Goal: Information Seeking & Learning: Learn about a topic

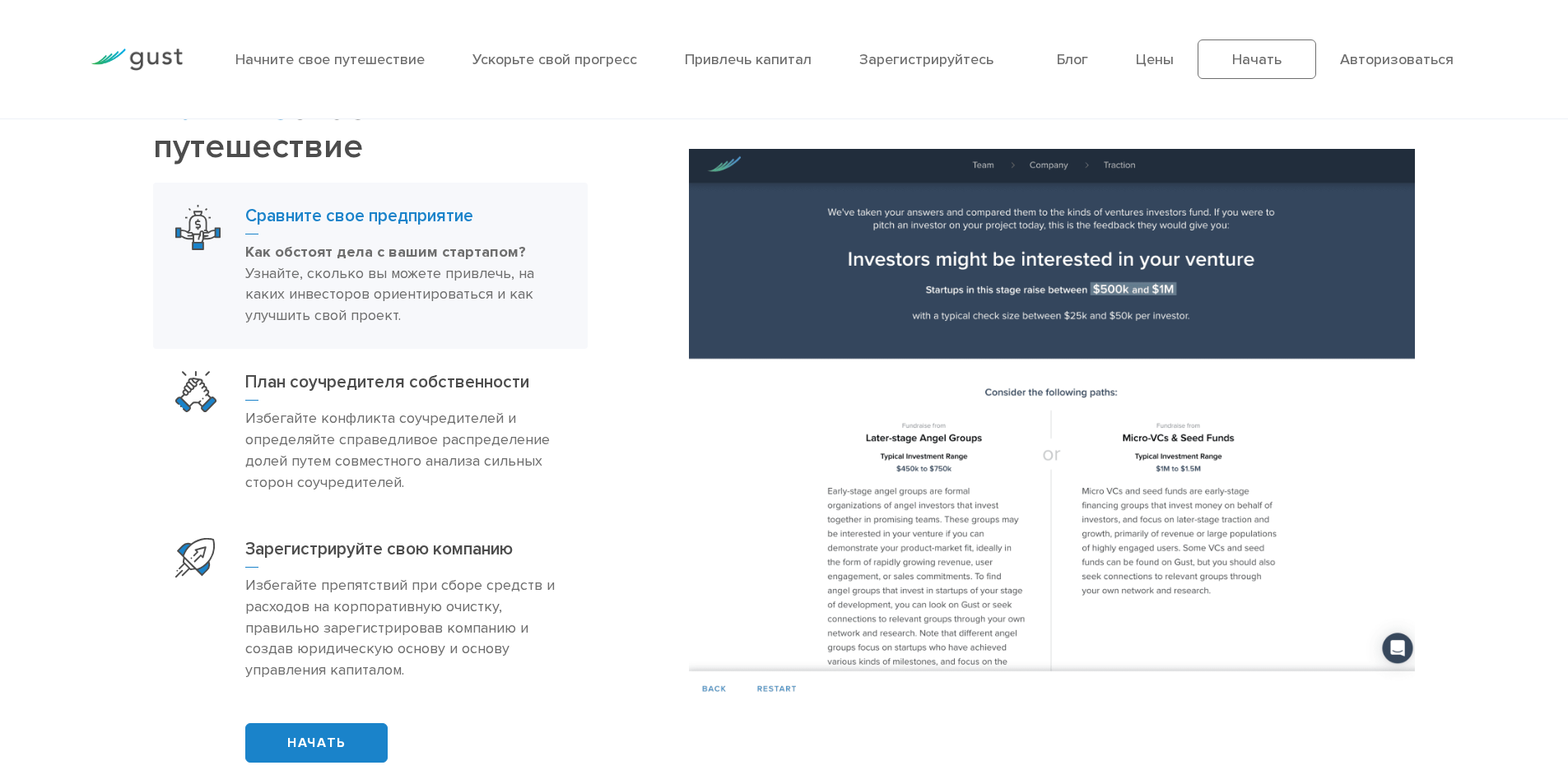
scroll to position [1069, 0]
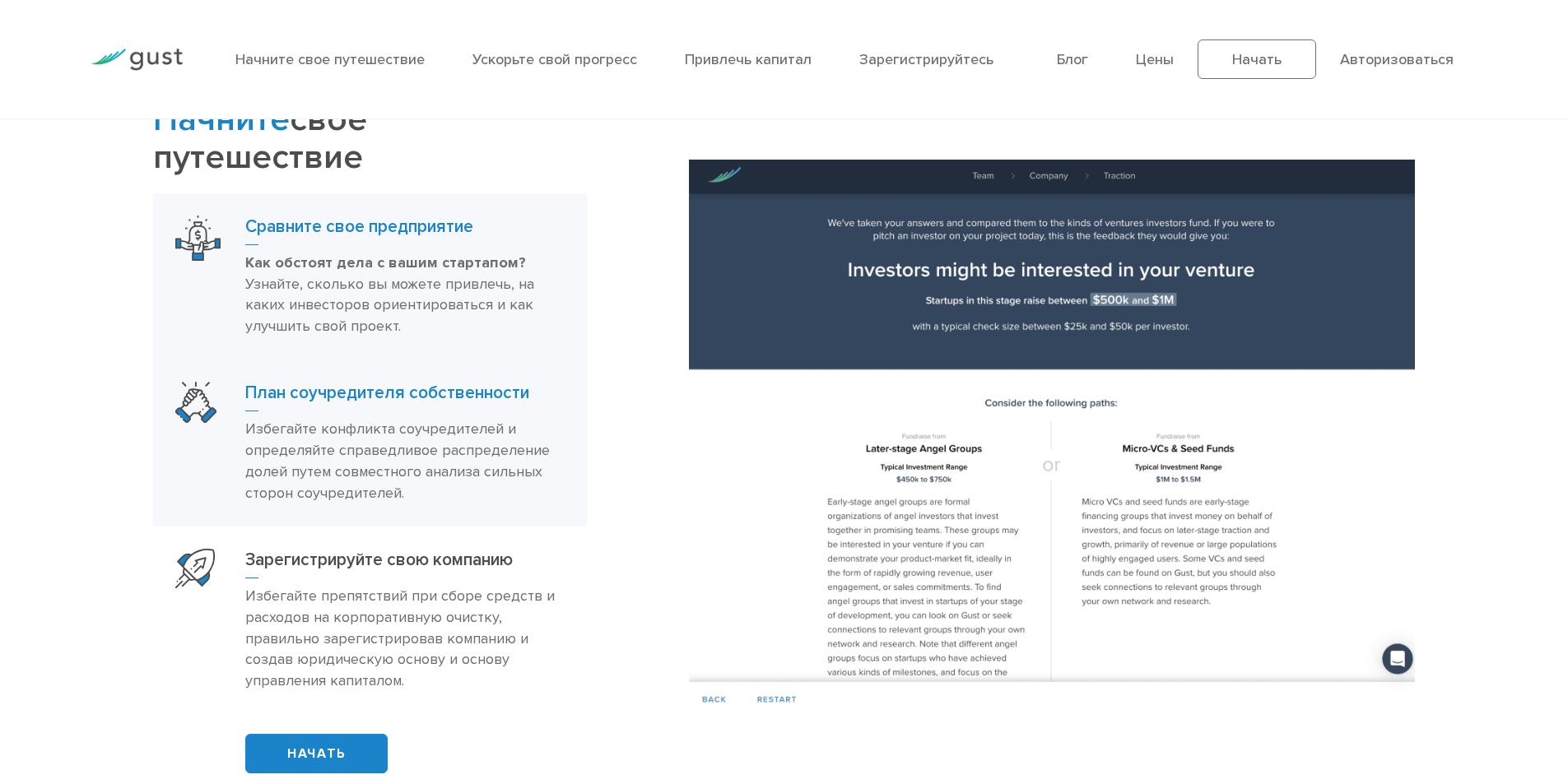
click at [398, 406] on h3 "План соучредителя собственности" at bounding box center [406, 396] width 320 height 30
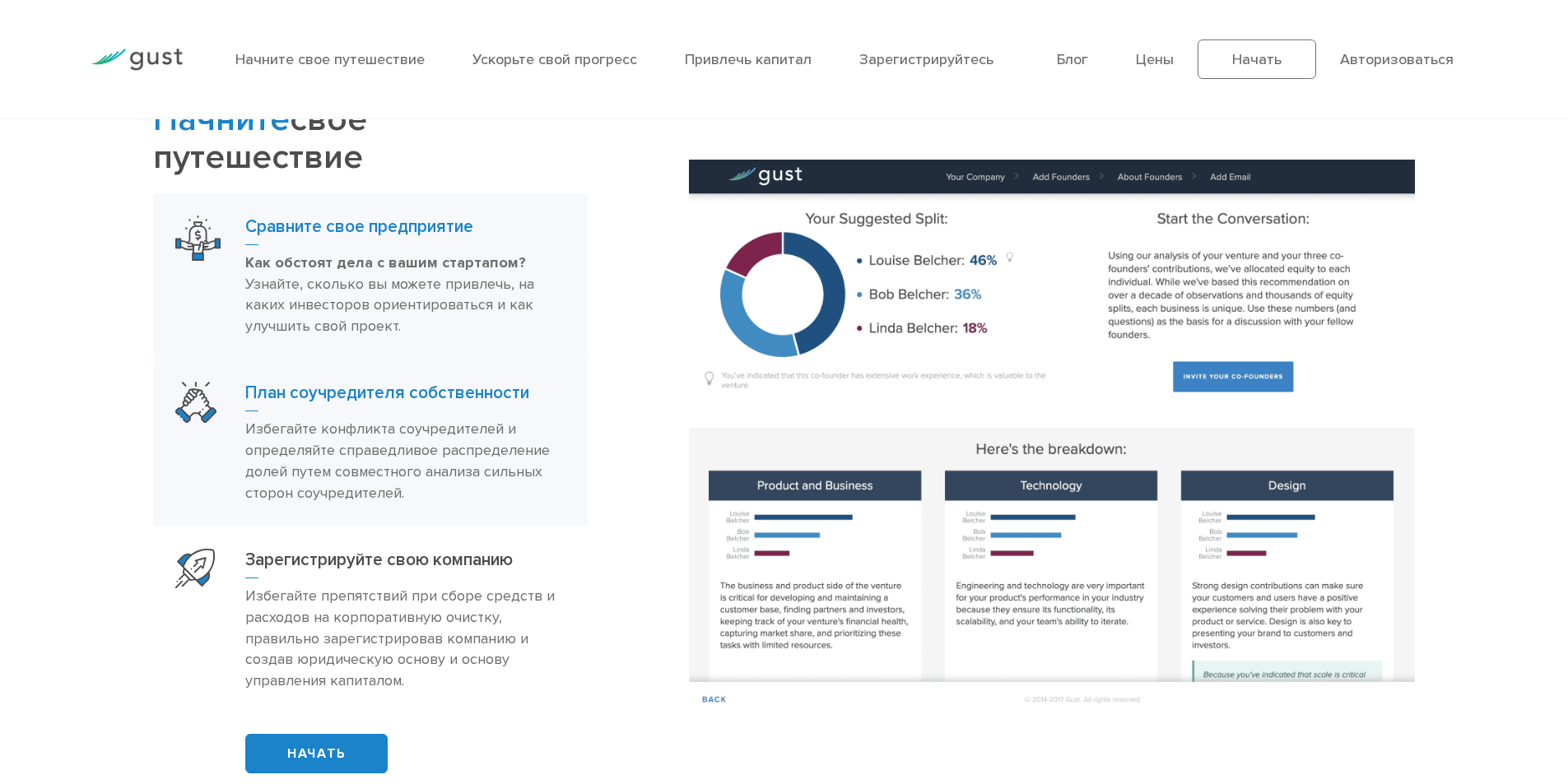
click at [398, 299] on font "Узнайте, сколько вы можете привлечь, на каких инвесторов ориентироваться и как …" at bounding box center [390, 305] width 289 height 60
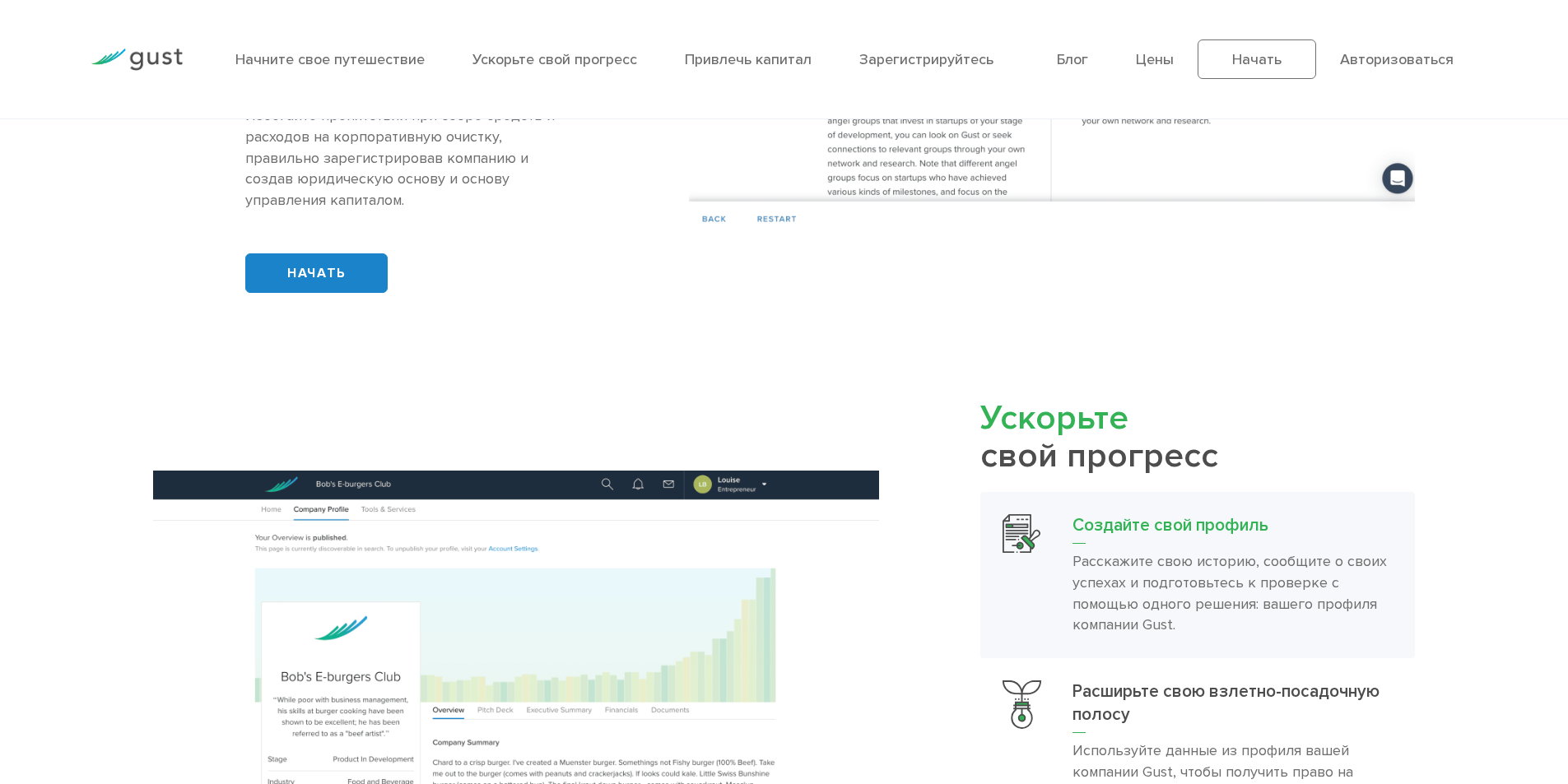
scroll to position [1481, 0]
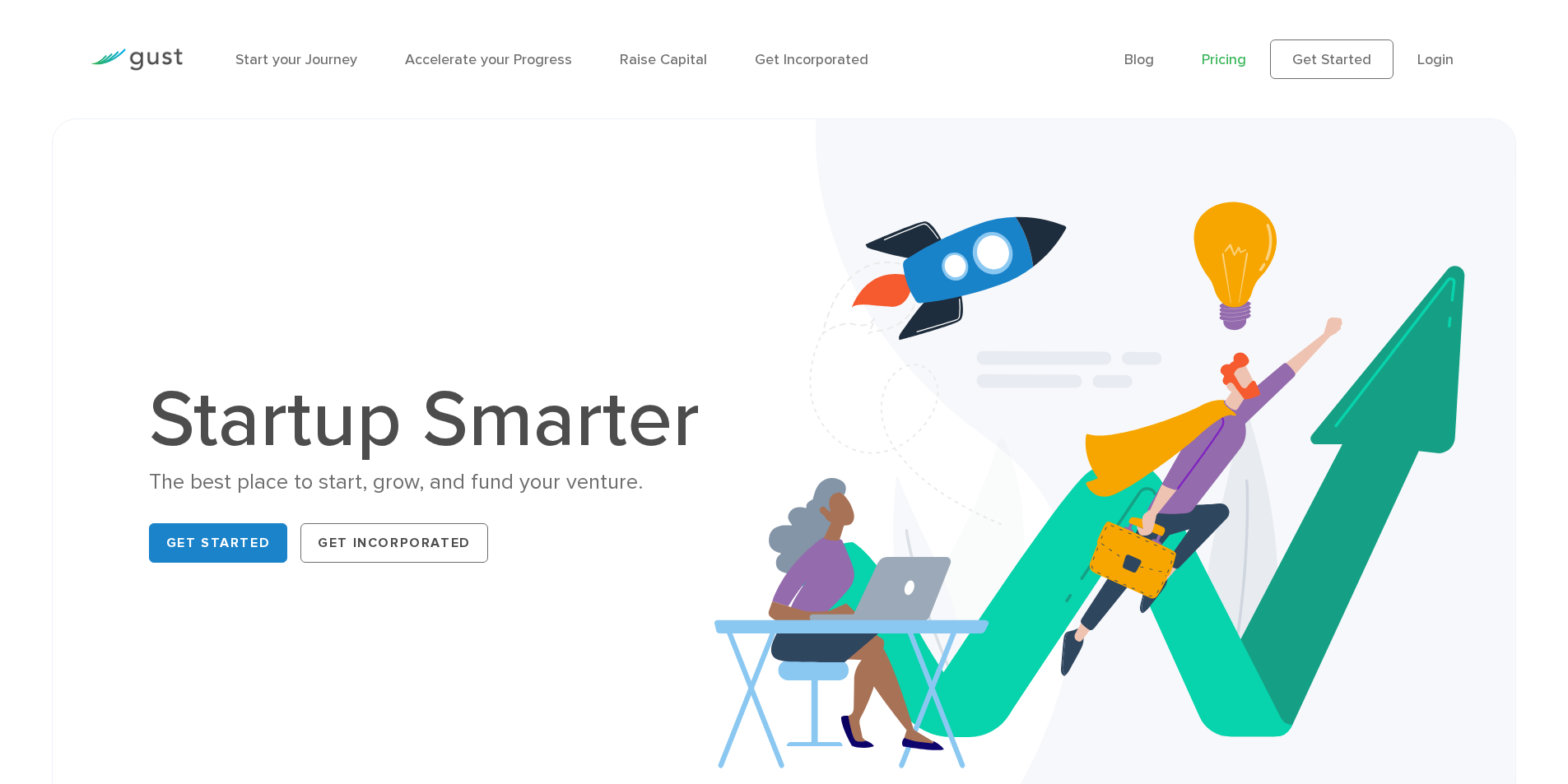
click at [1235, 60] on link "Pricing" at bounding box center [1223, 59] width 44 height 17
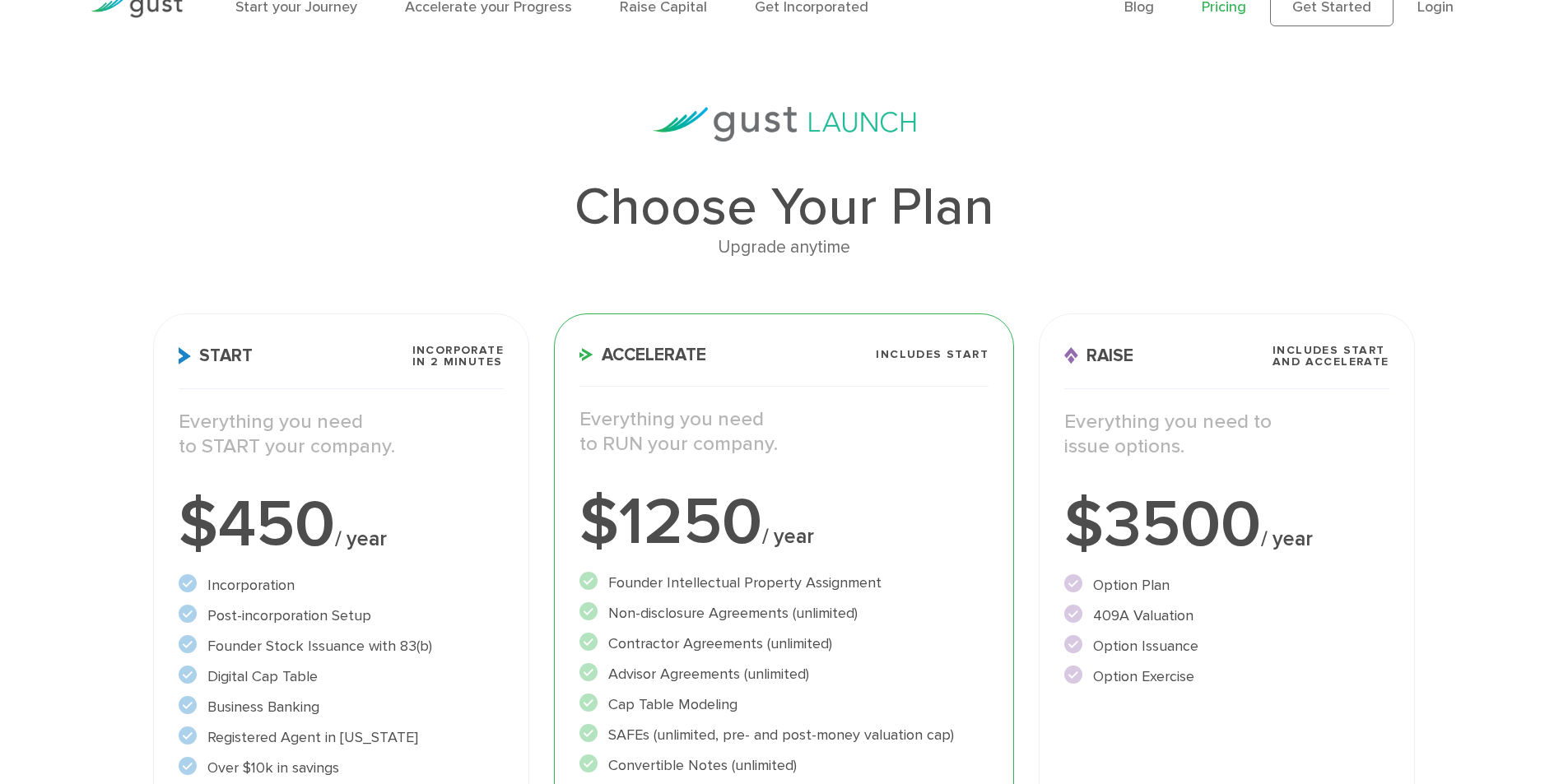
scroll to position [82, 0]
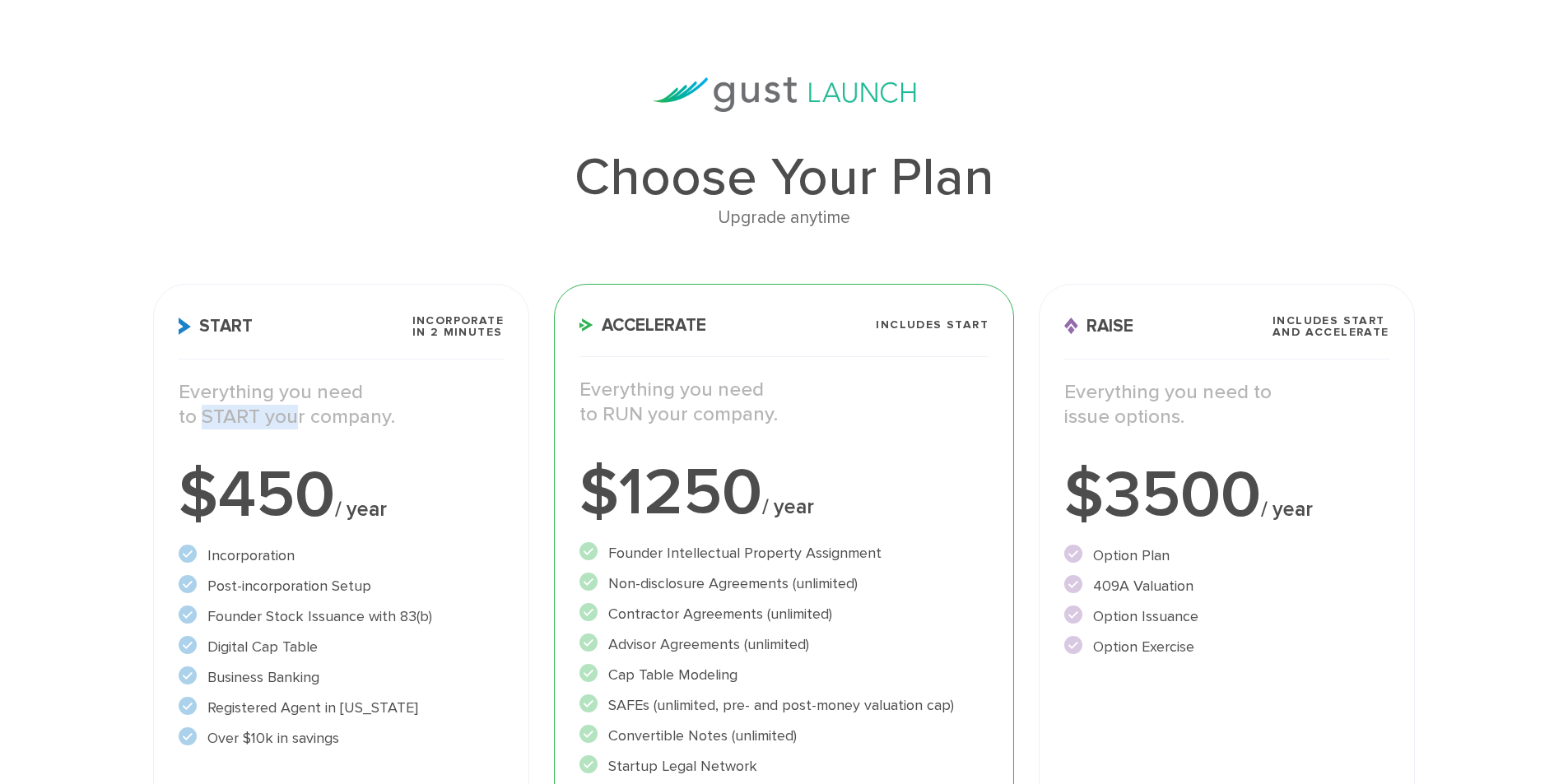
drag, startPoint x: 197, startPoint y: 419, endPoint x: 285, endPoint y: 413, distance: 88.2
click at [285, 413] on p "Everything you need to START your company." at bounding box center [341, 405] width 325 height 49
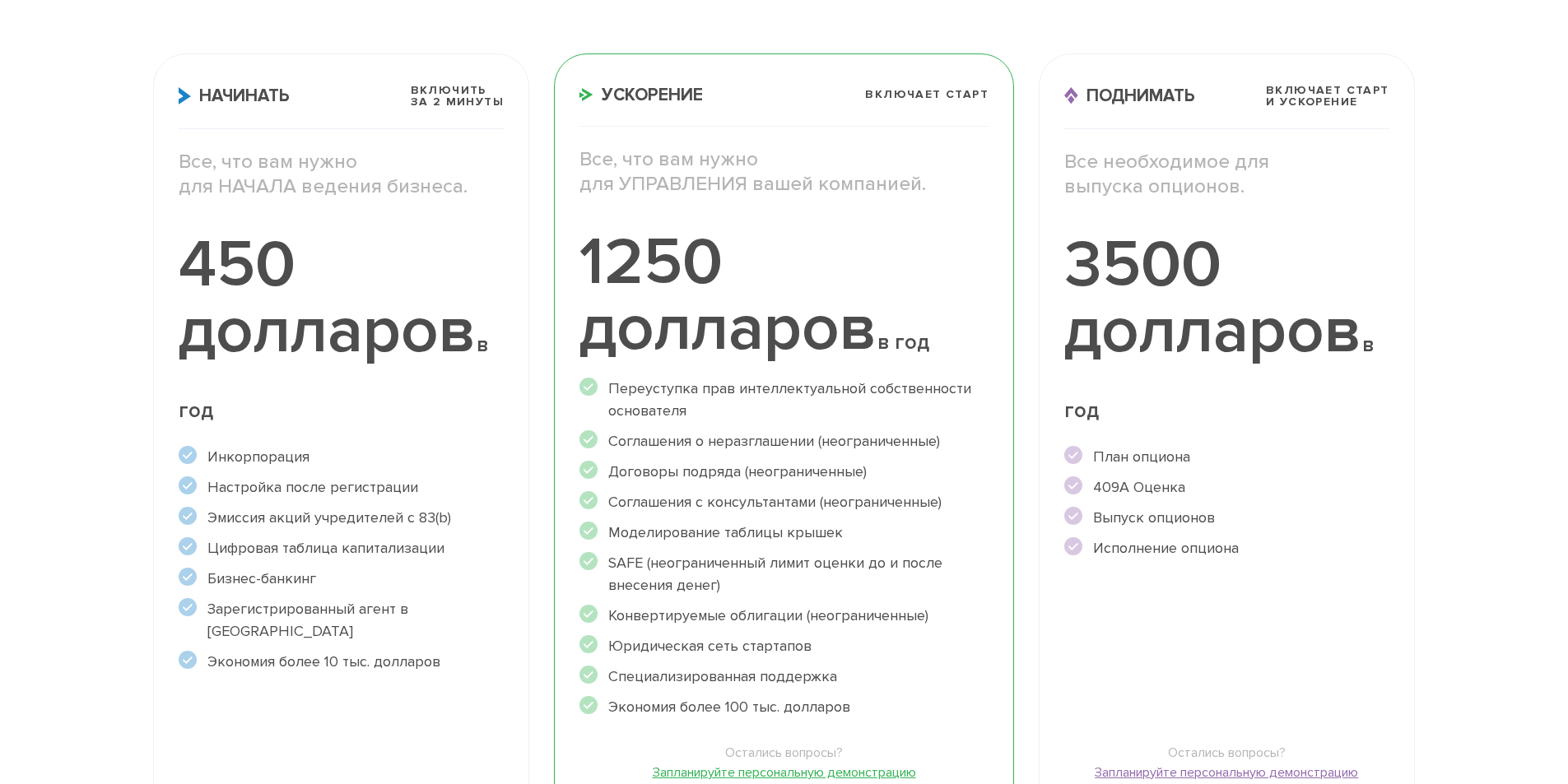
scroll to position [0, 0]
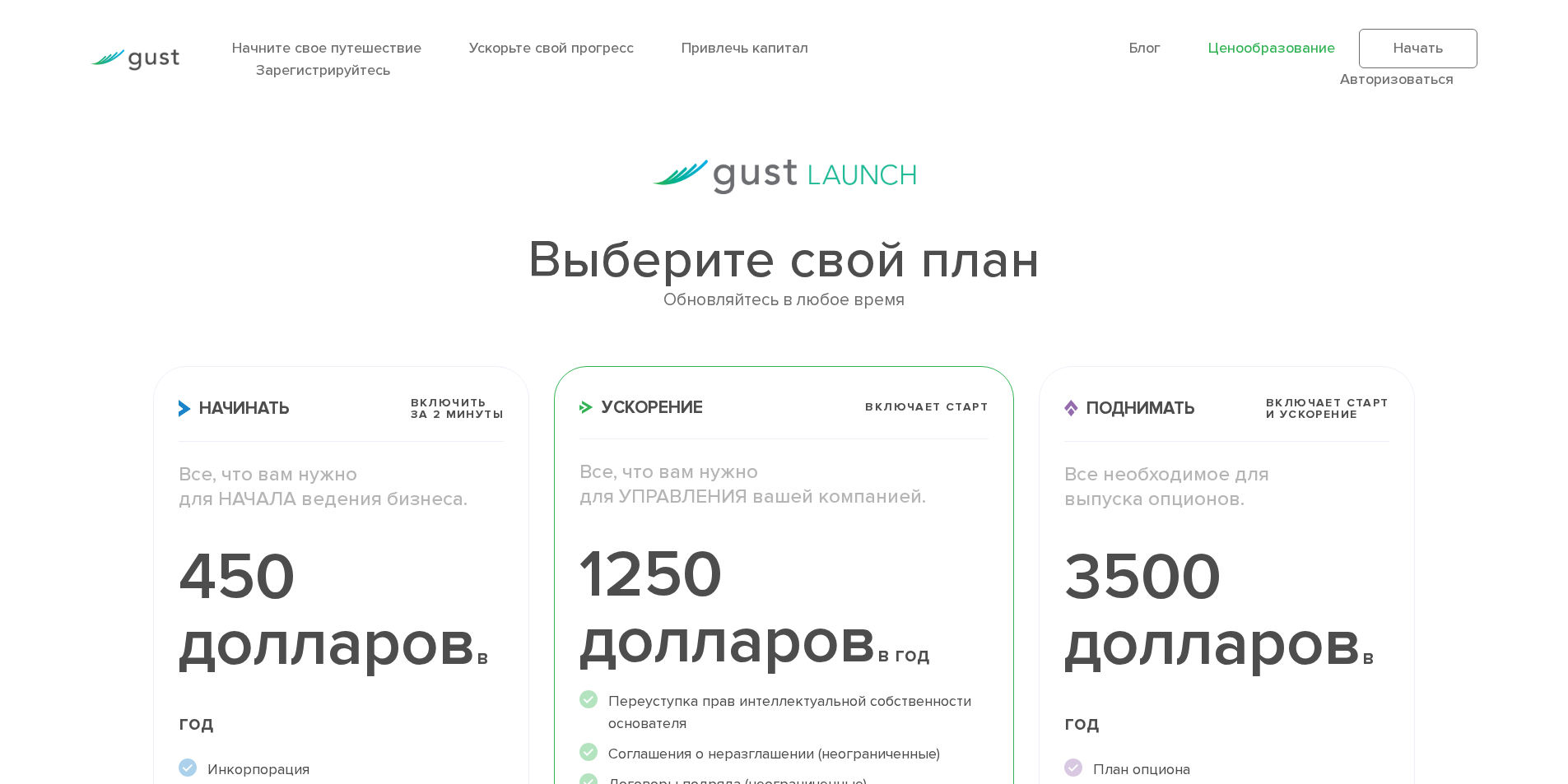
click at [149, 54] on img at bounding box center [135, 59] width 89 height 21
